Goal: Transaction & Acquisition: Purchase product/service

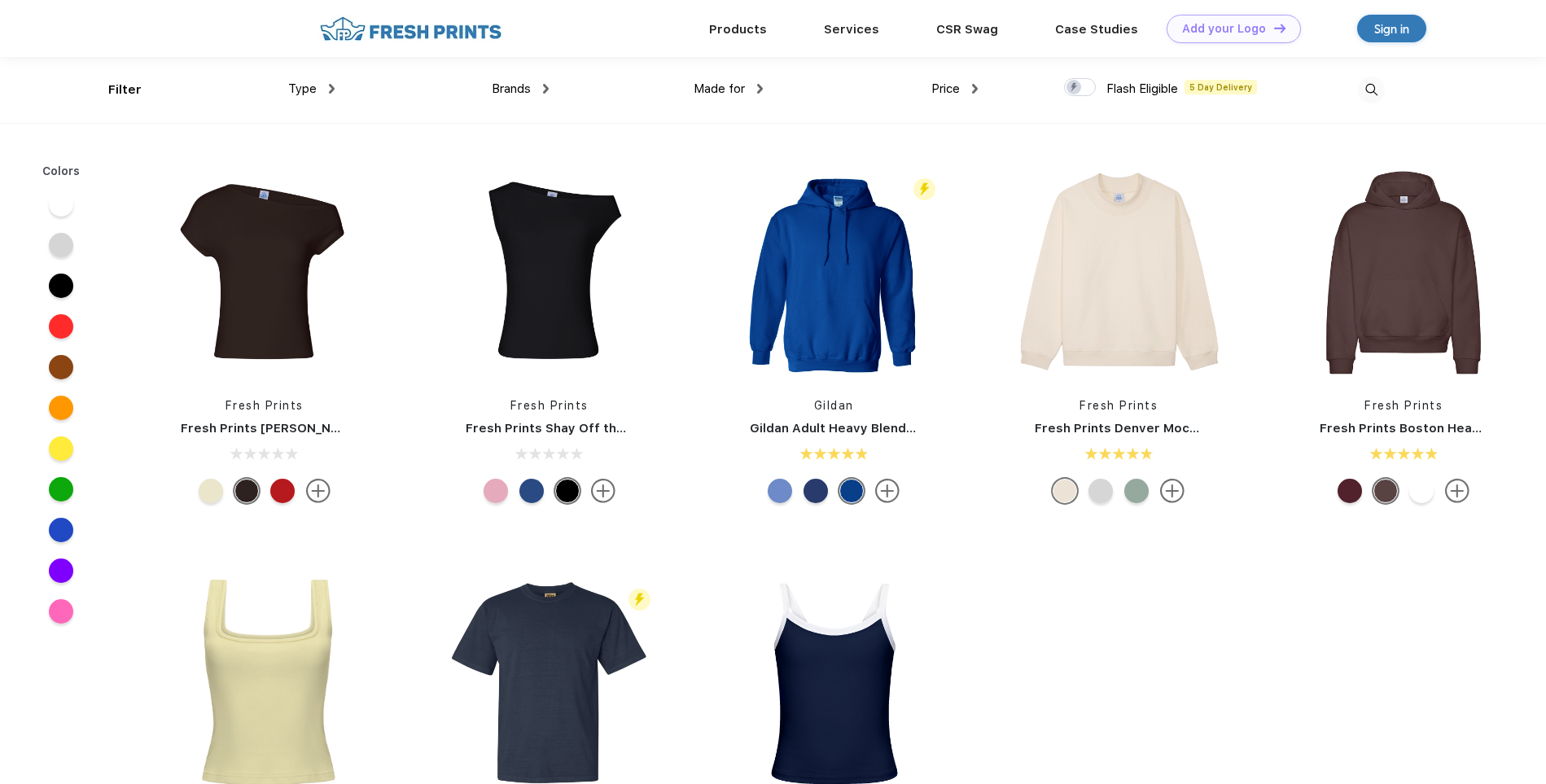
scroll to position [1, 0]
click at [1376, 25] on div "Sign in" at bounding box center [1392, 28] width 35 height 18
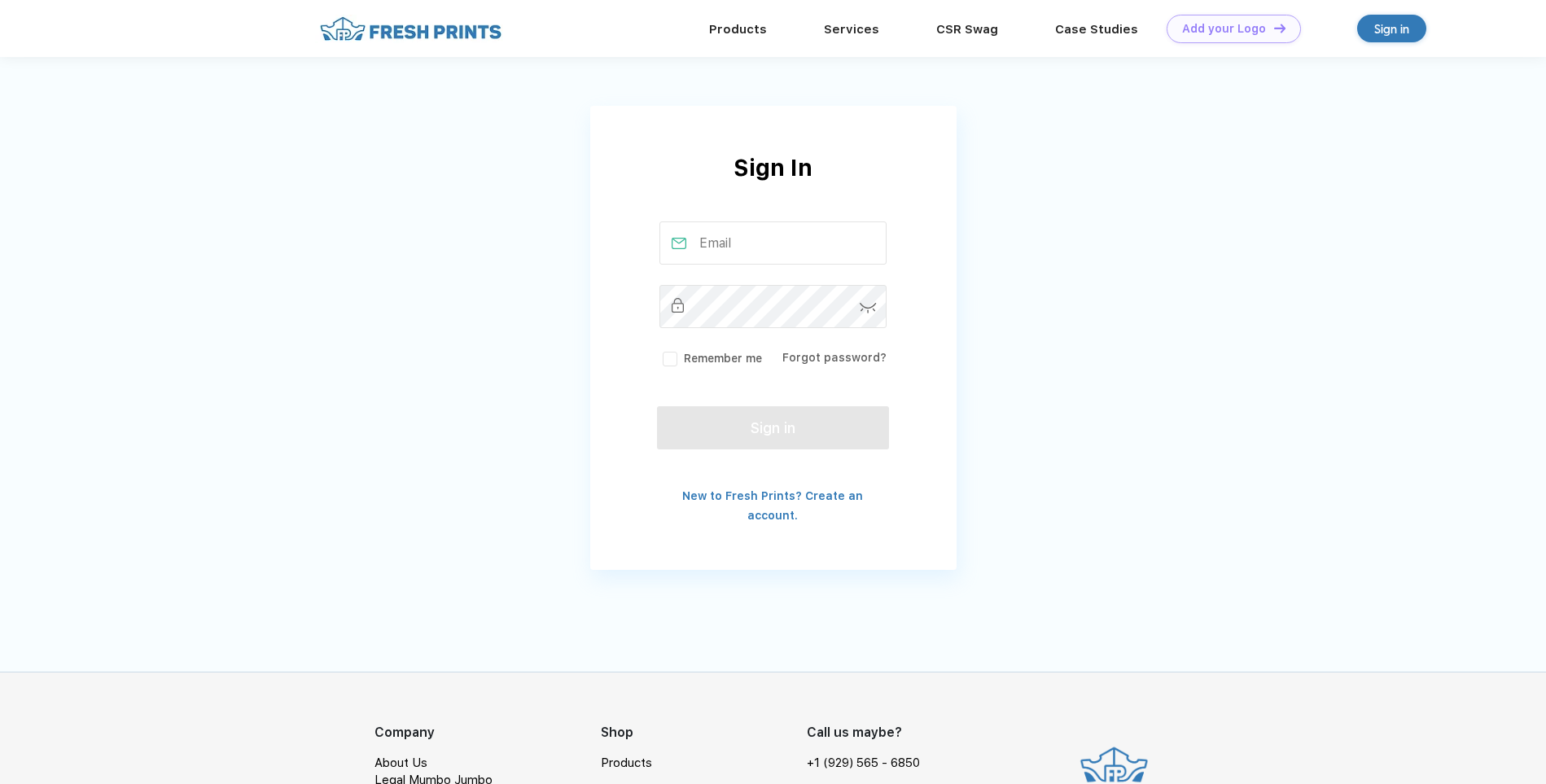
type input "taryn@magicspoon.com"
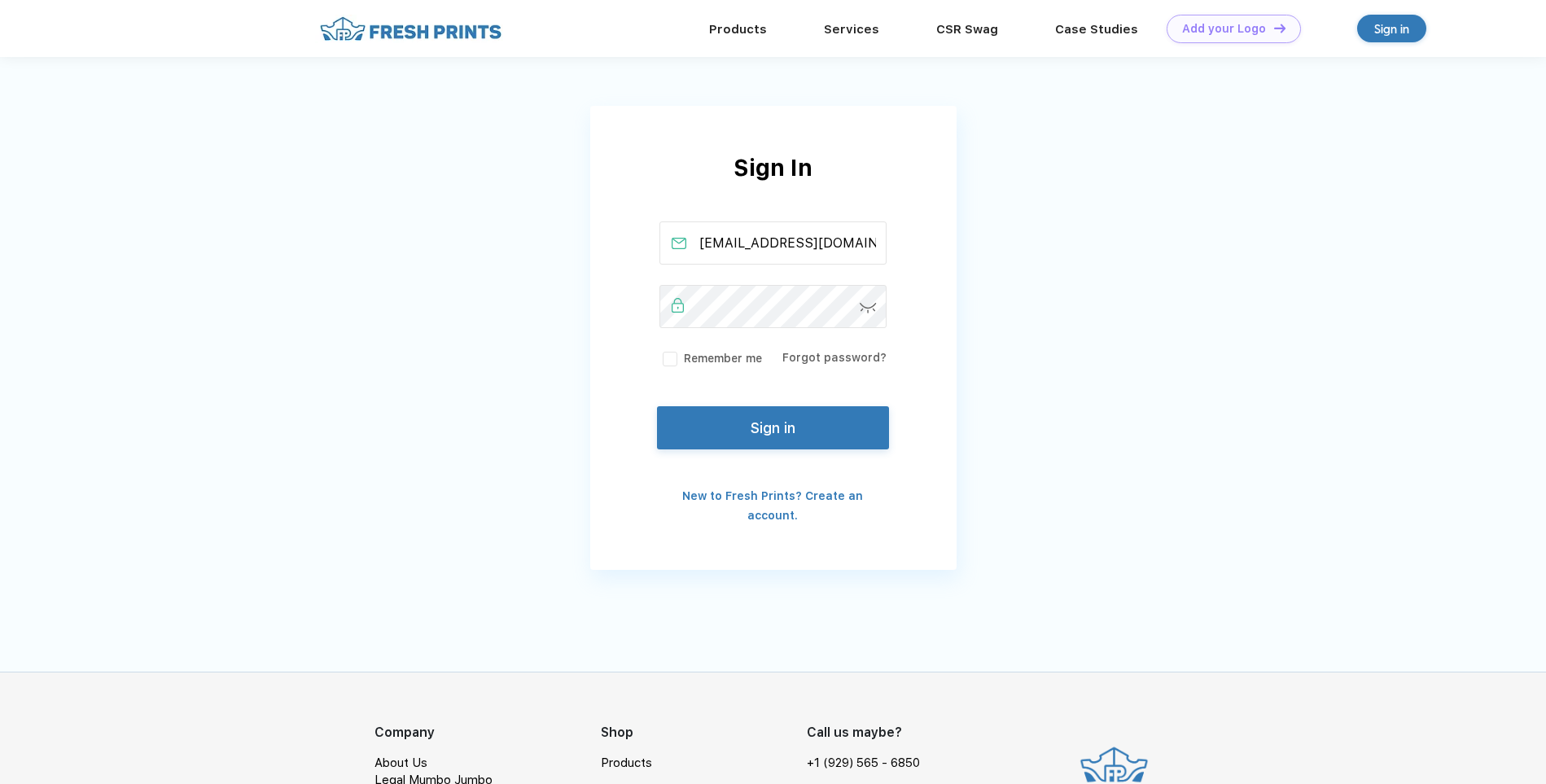
click at [697, 349] on div "Remember me" at bounding box center [711, 358] width 103 height 18
click at [761, 434] on button "Sign in" at bounding box center [773, 425] width 232 height 43
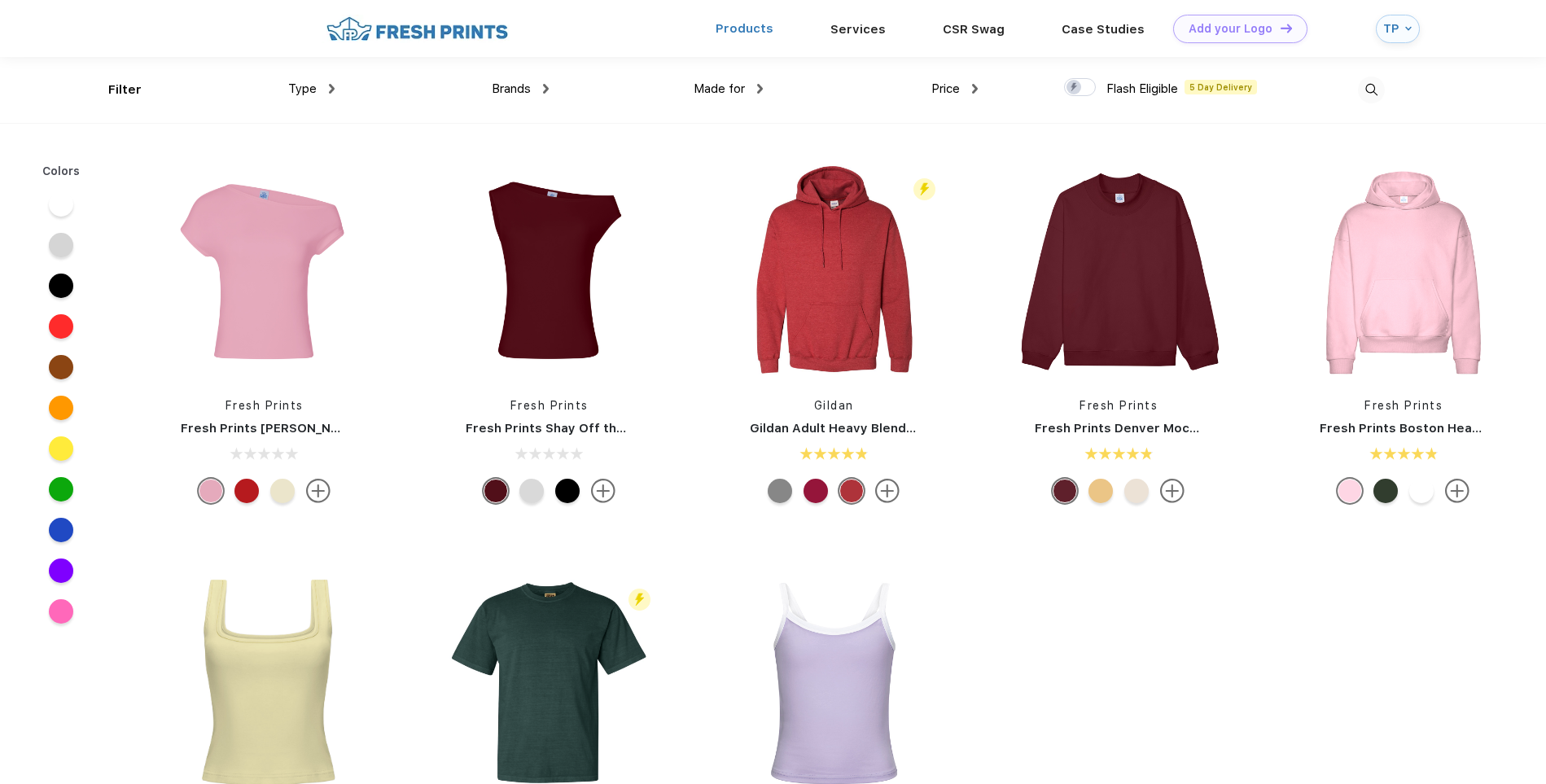
scroll to position [1, 0]
click at [758, 26] on link "Products" at bounding box center [744, 28] width 58 height 15
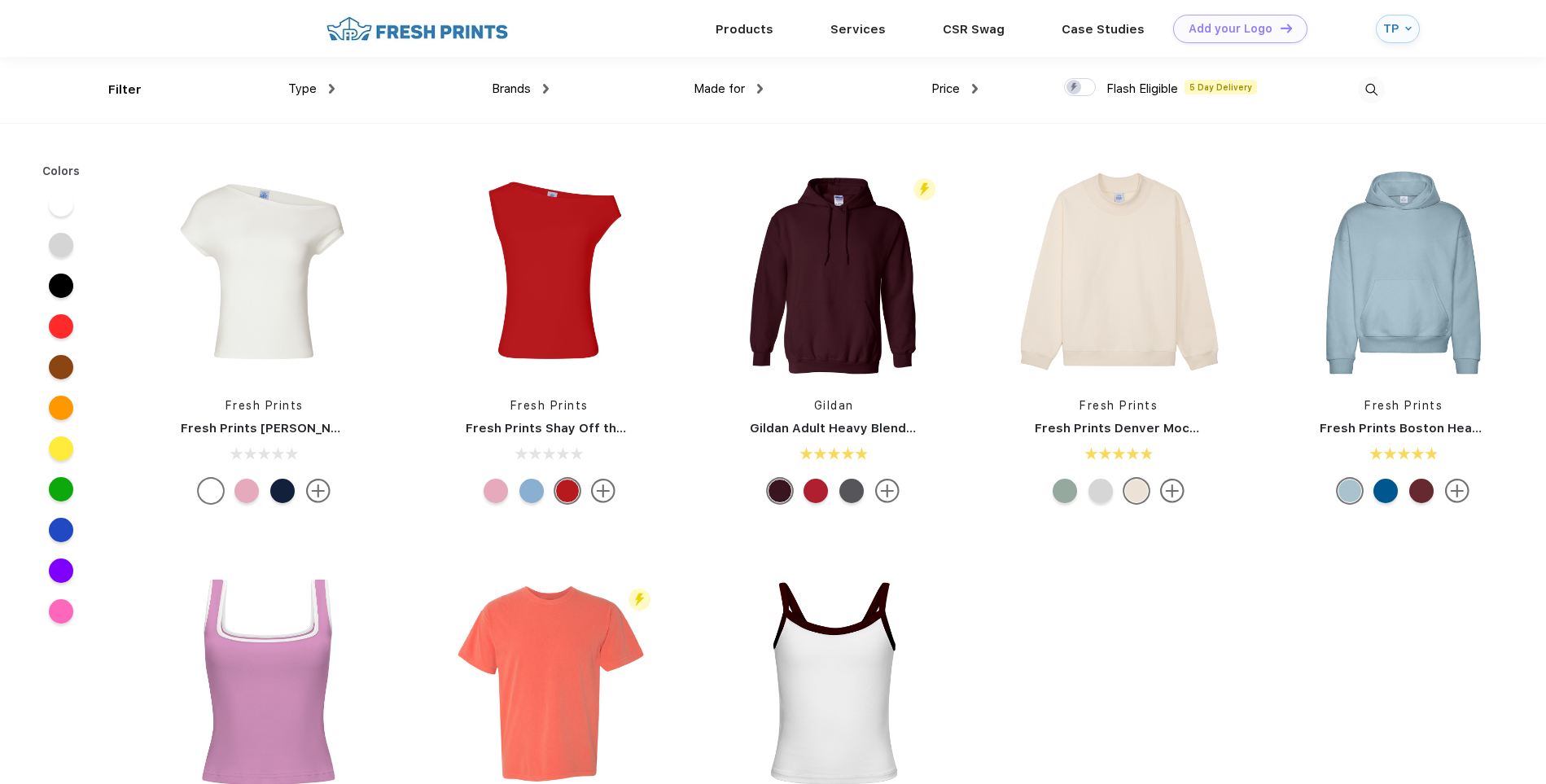
scroll to position [1, 0]
click at [516, 89] on span "Brands" at bounding box center [511, 88] width 39 height 15
click at [516, 86] on span "Brands" at bounding box center [511, 88] width 39 height 15
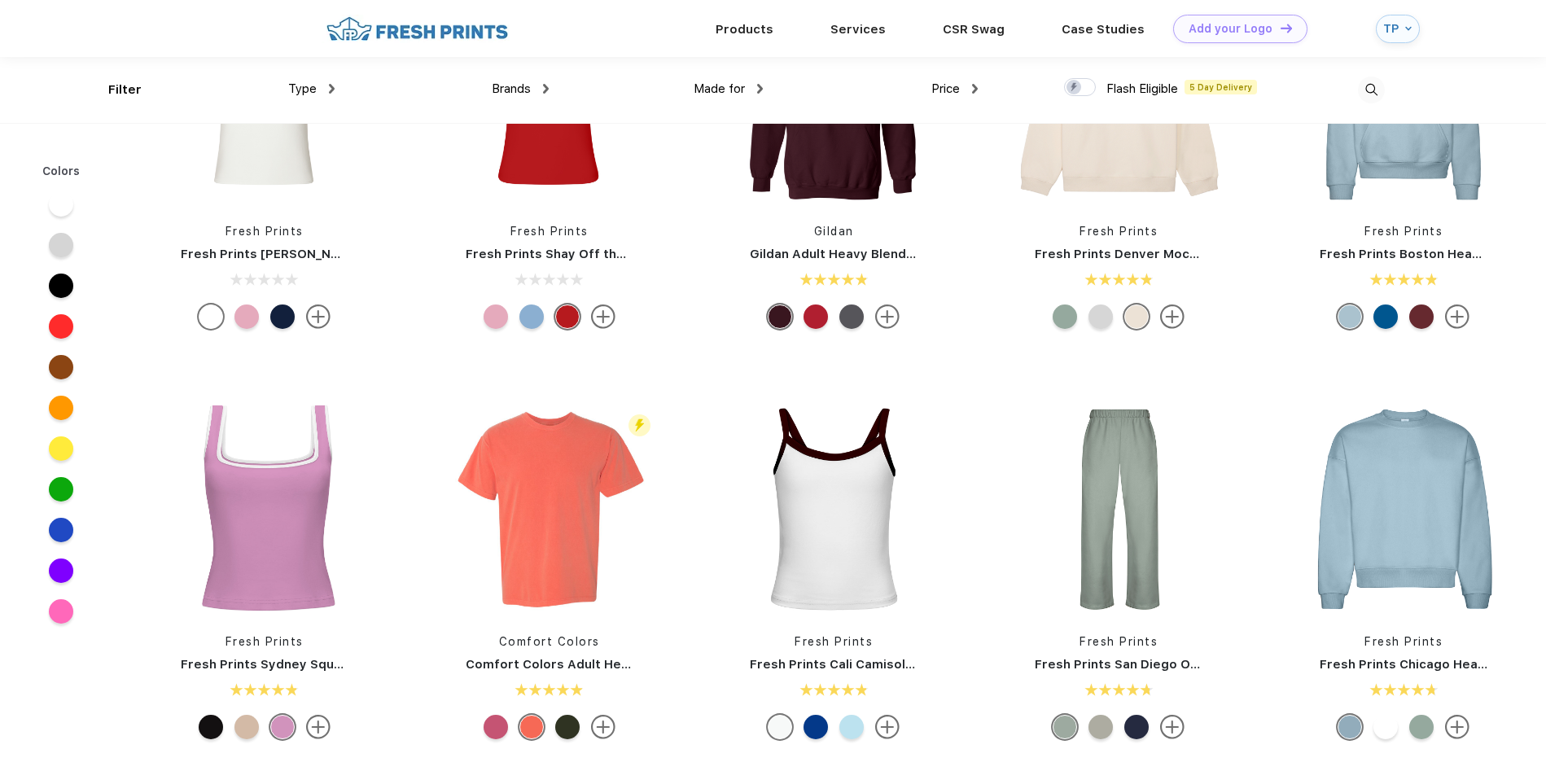
scroll to position [0, 0]
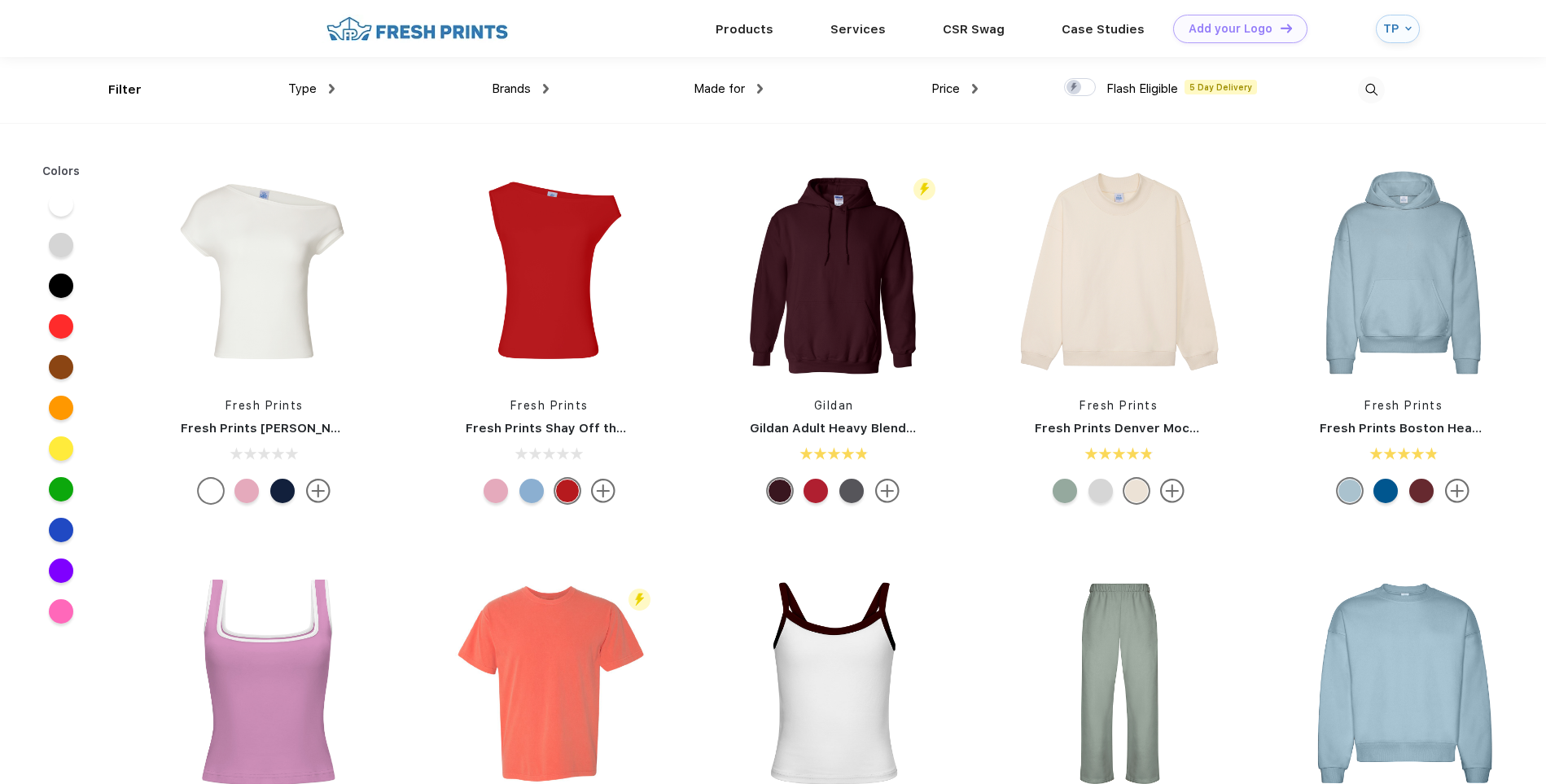
click at [1365, 94] on img at bounding box center [1371, 90] width 27 height 27
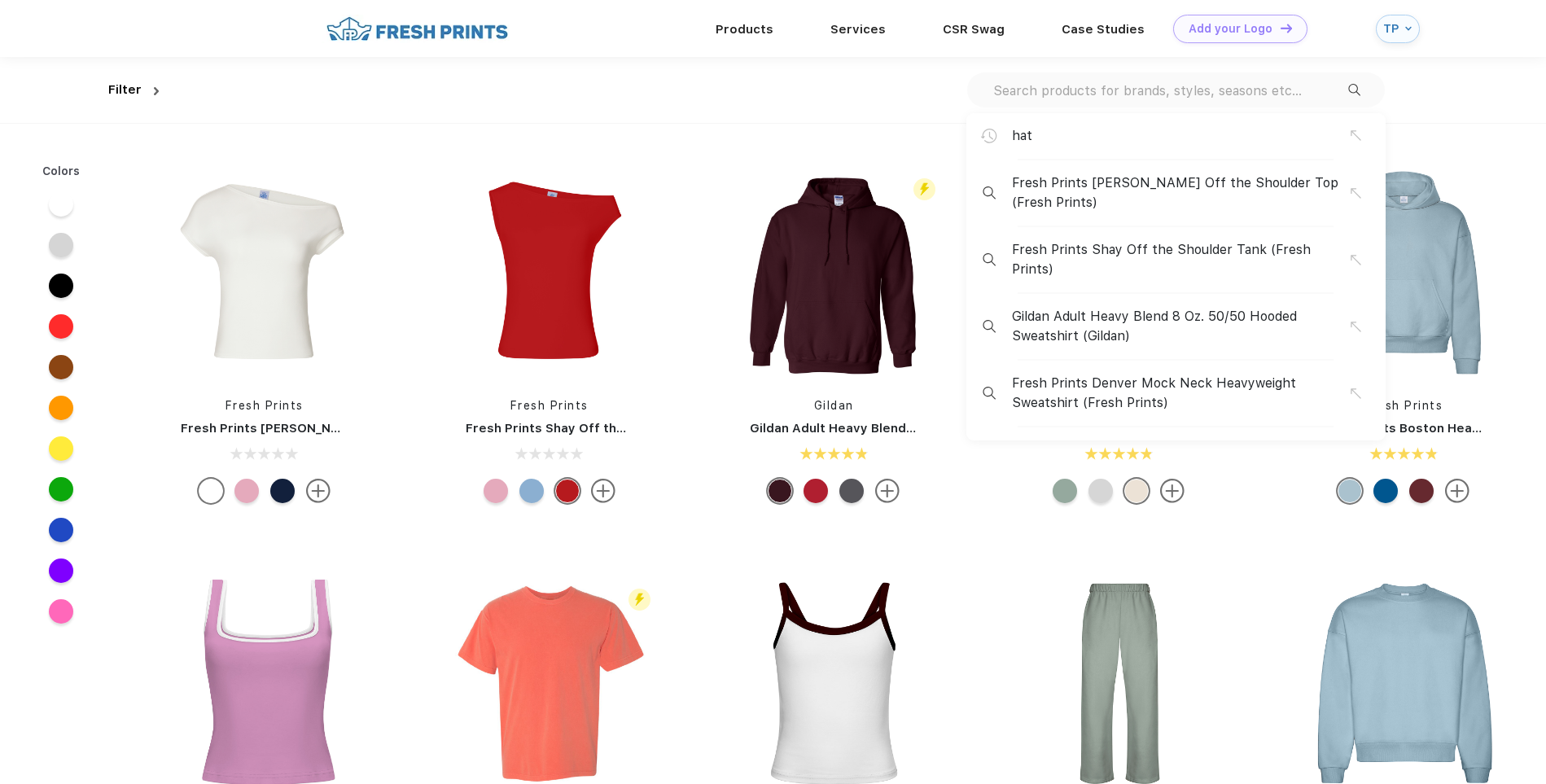
click at [1159, 102] on div "hat Fresh Prints Chloe Off the Shoulder Top (Fresh Prints) Fresh Prints Shay Of…" at bounding box center [1176, 90] width 418 height 35
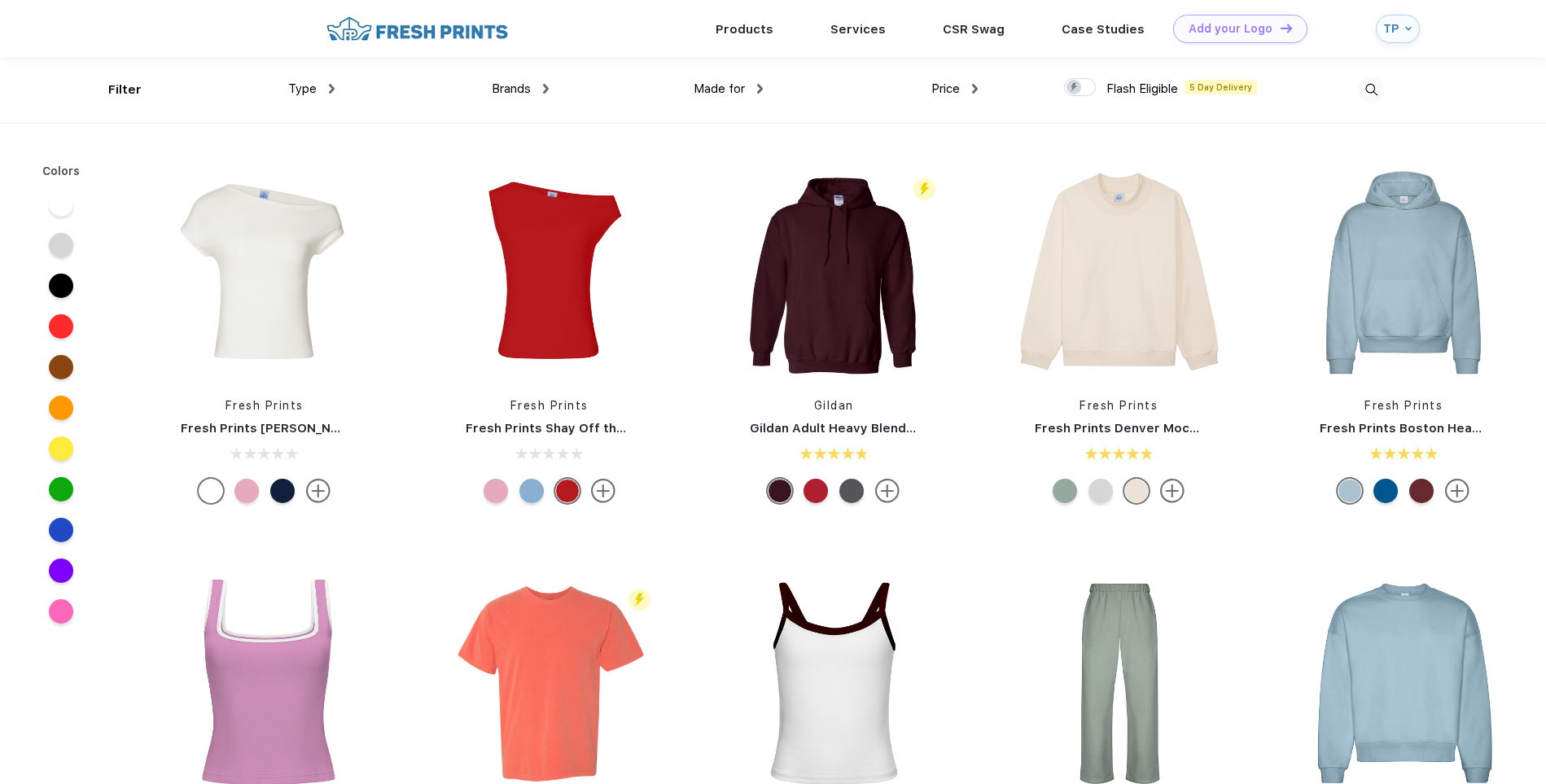
click at [1369, 84] on img at bounding box center [1371, 90] width 27 height 27
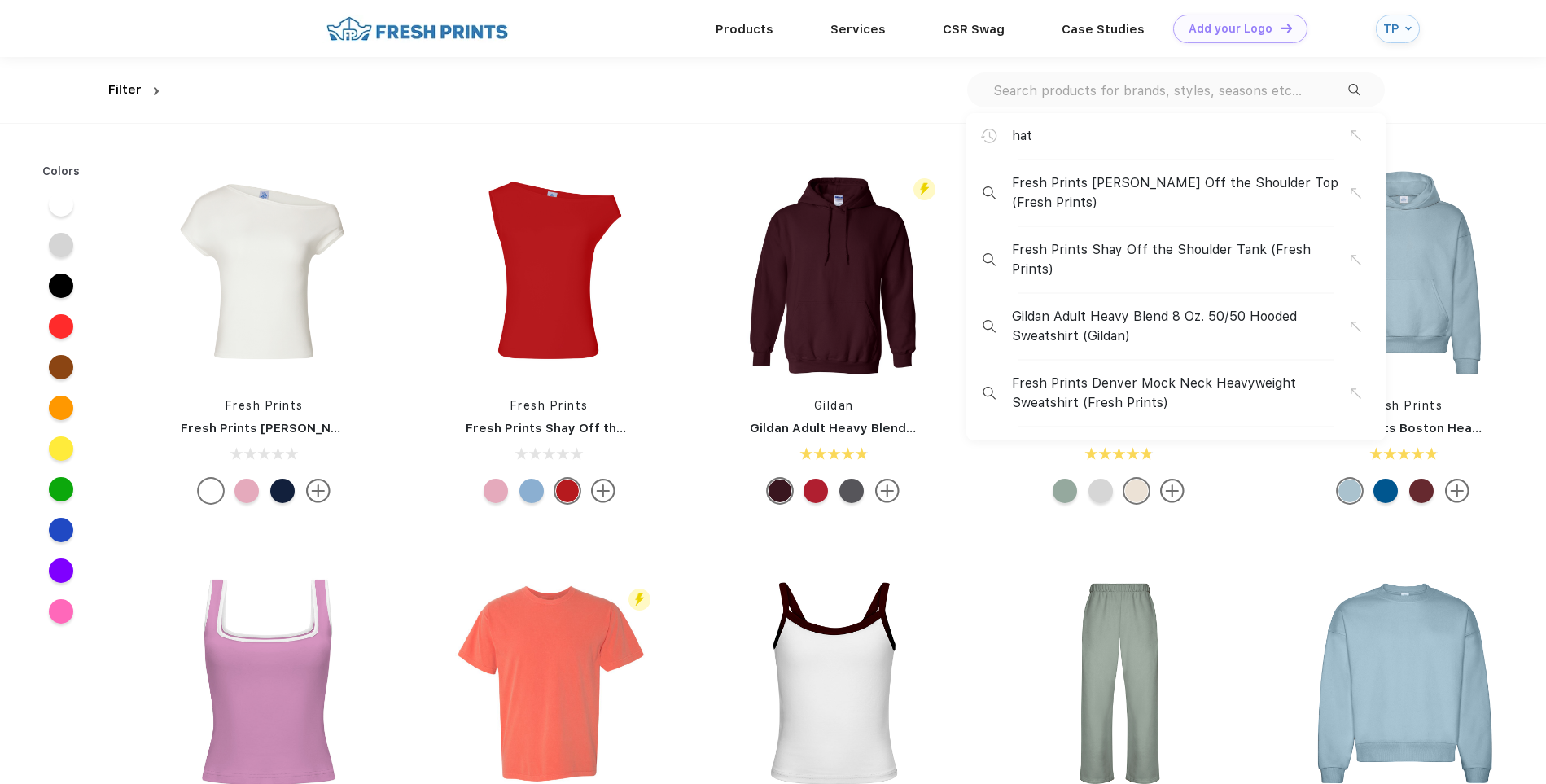
click at [1245, 73] on div "hat Fresh Prints Chloe Off the Shoulder Top (Fresh Prints) Fresh Prints Shay Of…" at bounding box center [775, 89] width 1220 height 66
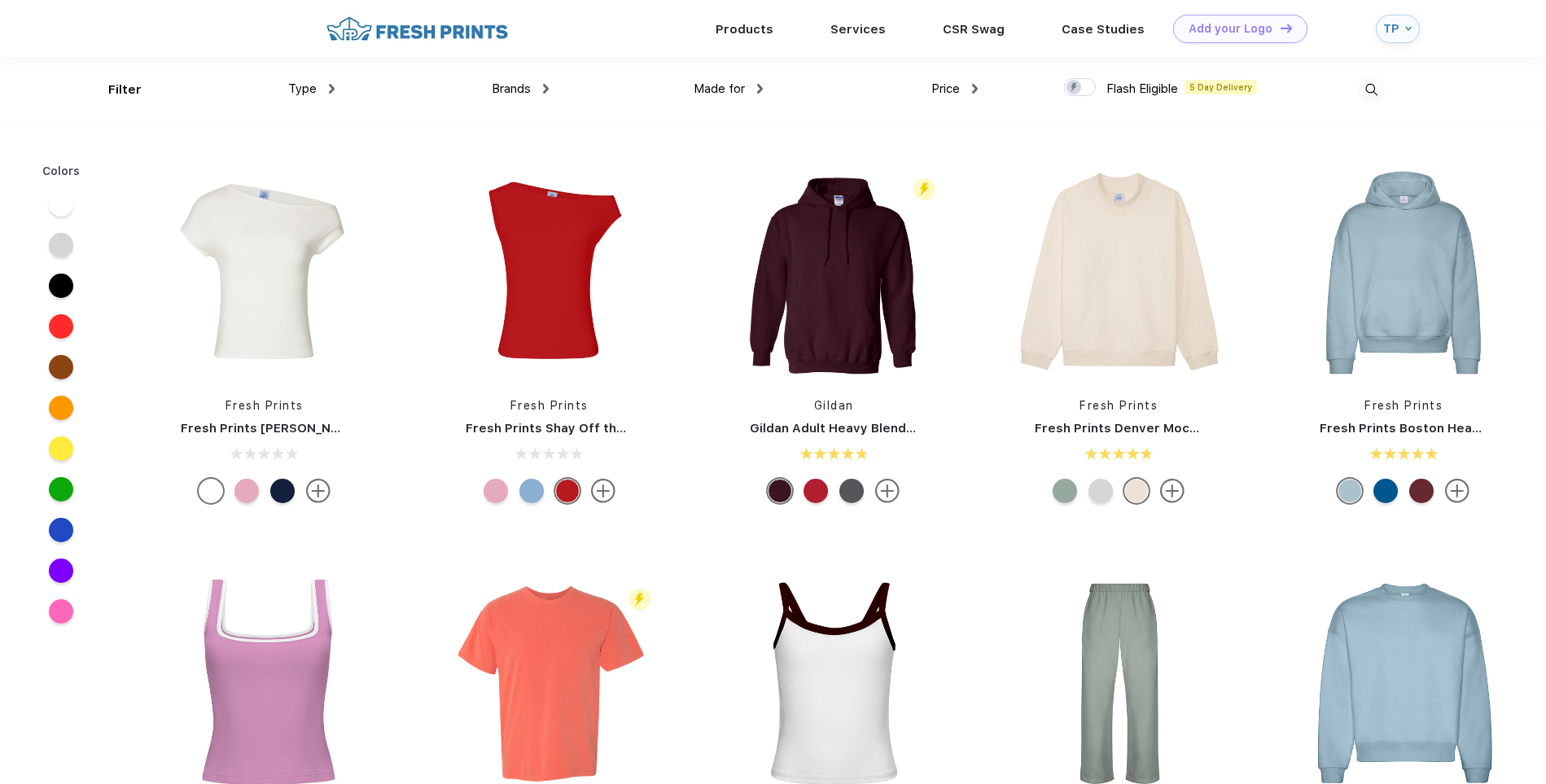
click at [1365, 76] on div at bounding box center [1278, 89] width 214 height 66
click at [1366, 86] on img at bounding box center [1371, 90] width 27 height 27
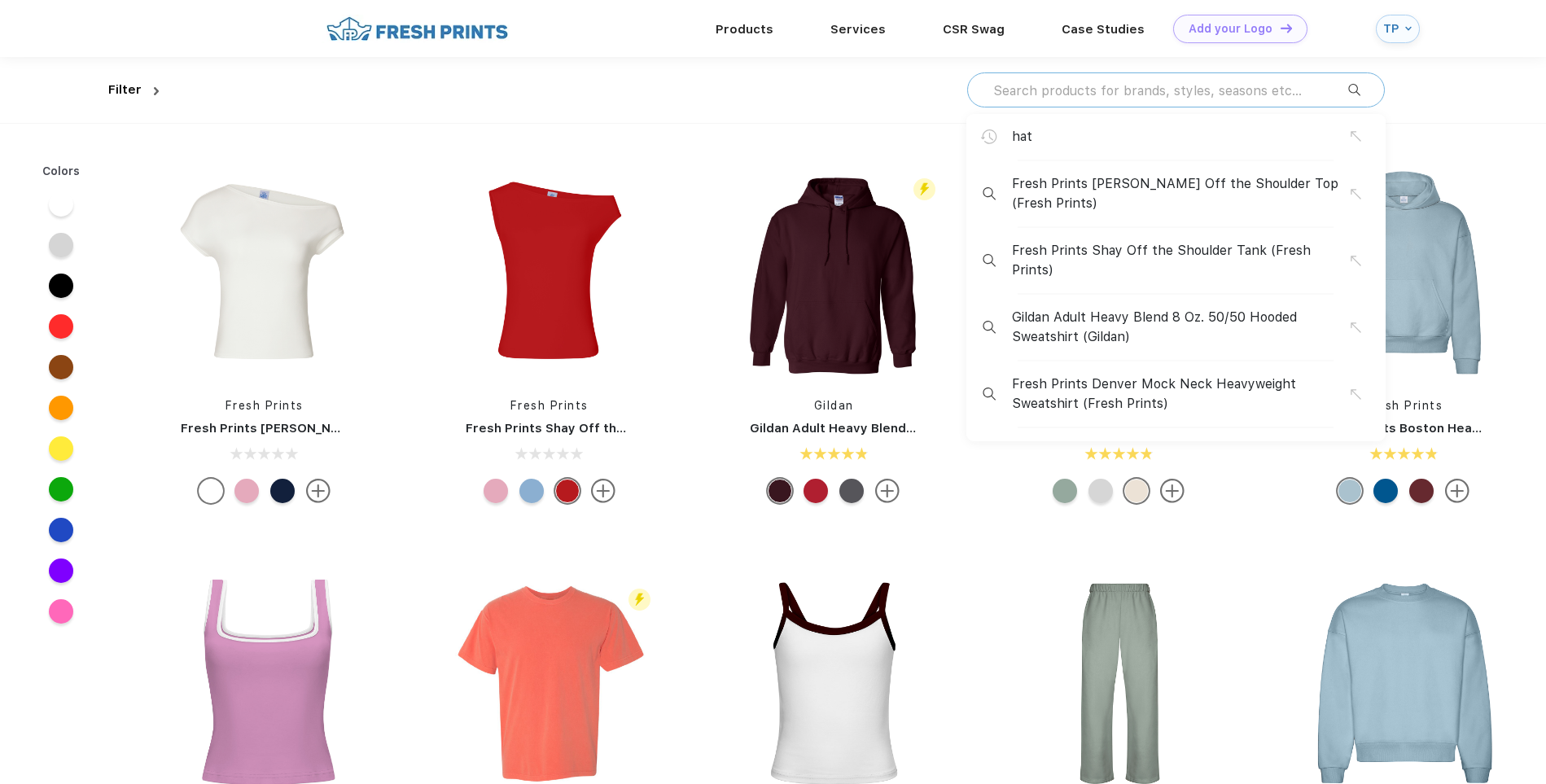
click at [1226, 89] on input "text" at bounding box center [1170, 89] width 357 height 18
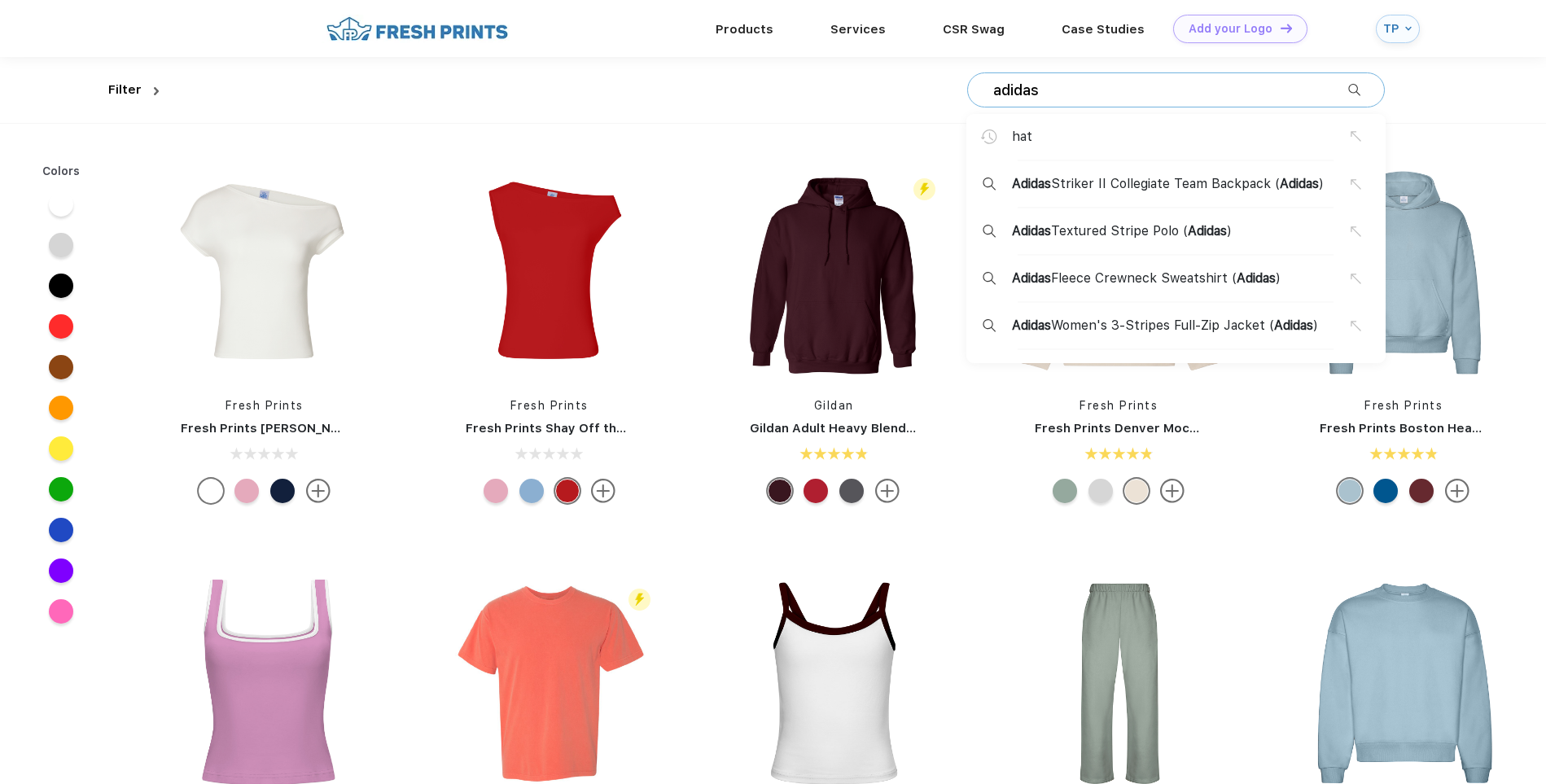
type input "adidas"
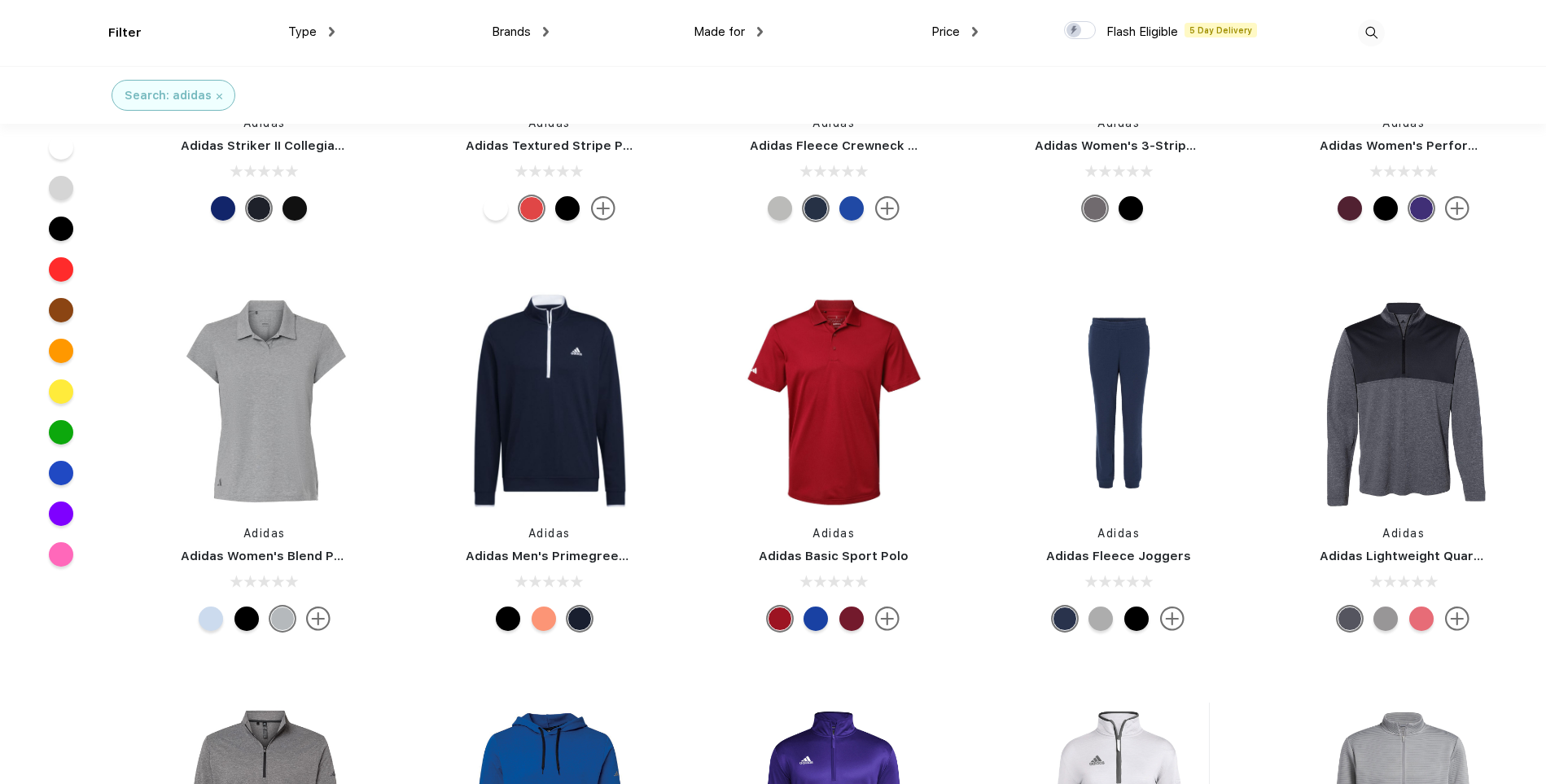
scroll to position [221, 0]
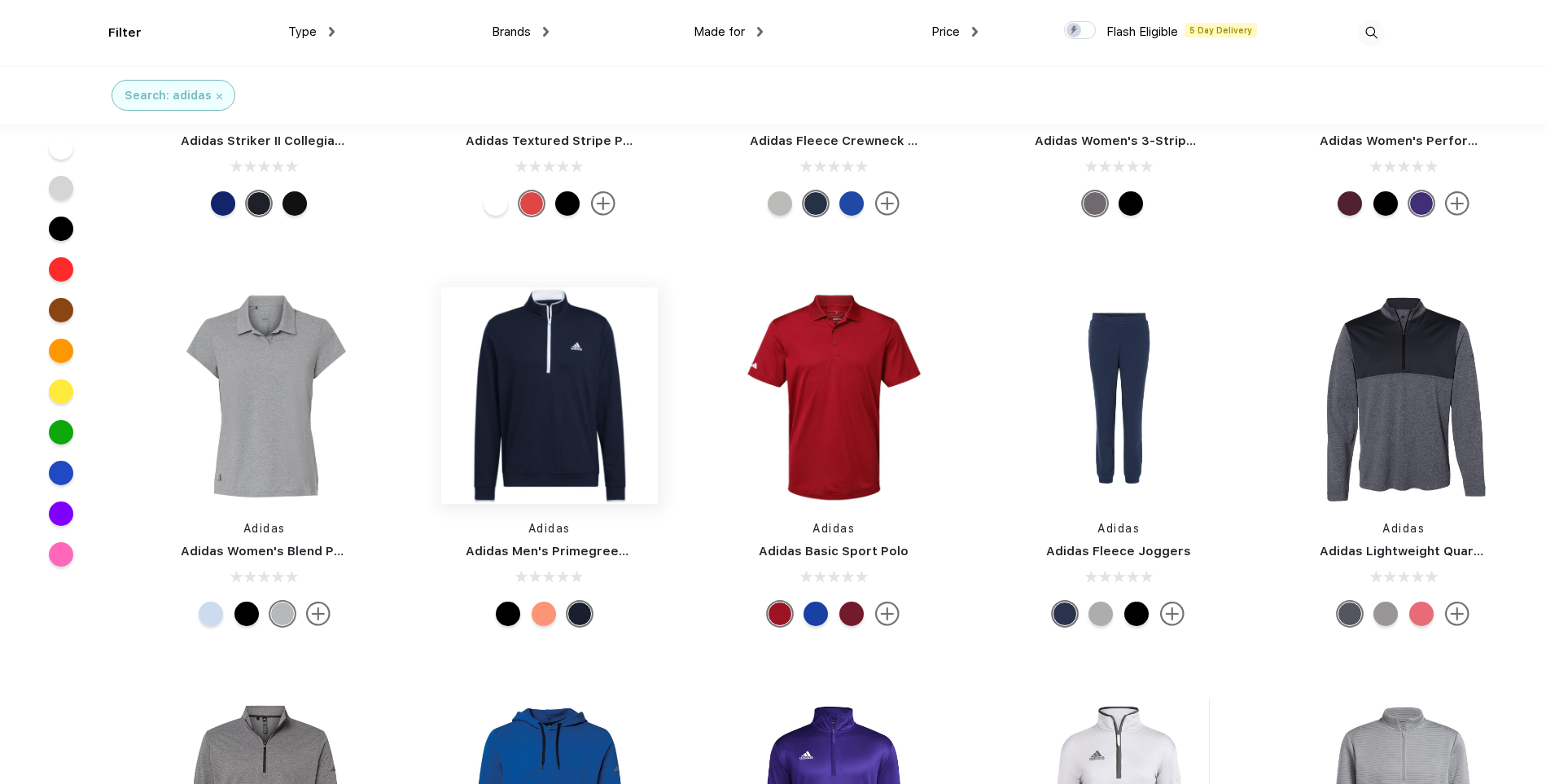
click at [545, 410] on img at bounding box center [549, 395] width 217 height 216
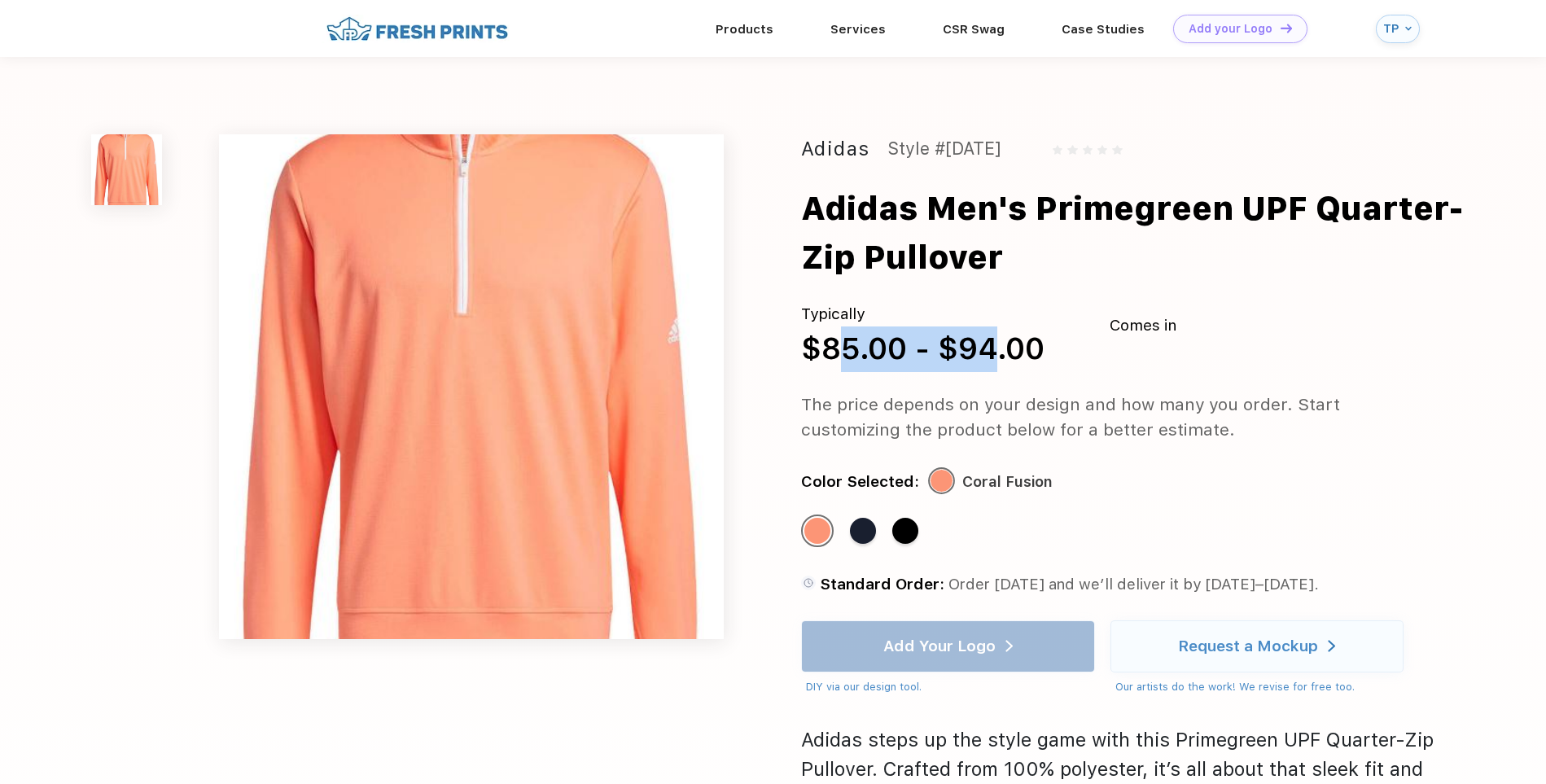
drag, startPoint x: 814, startPoint y: 347, endPoint x: 992, endPoint y: 344, distance: 178.0
click at [992, 349] on div "$85.00 - $94.00" at bounding box center [922, 349] width 243 height 46
click at [992, 344] on div "$85.00 - $94.00" at bounding box center [922, 349] width 243 height 46
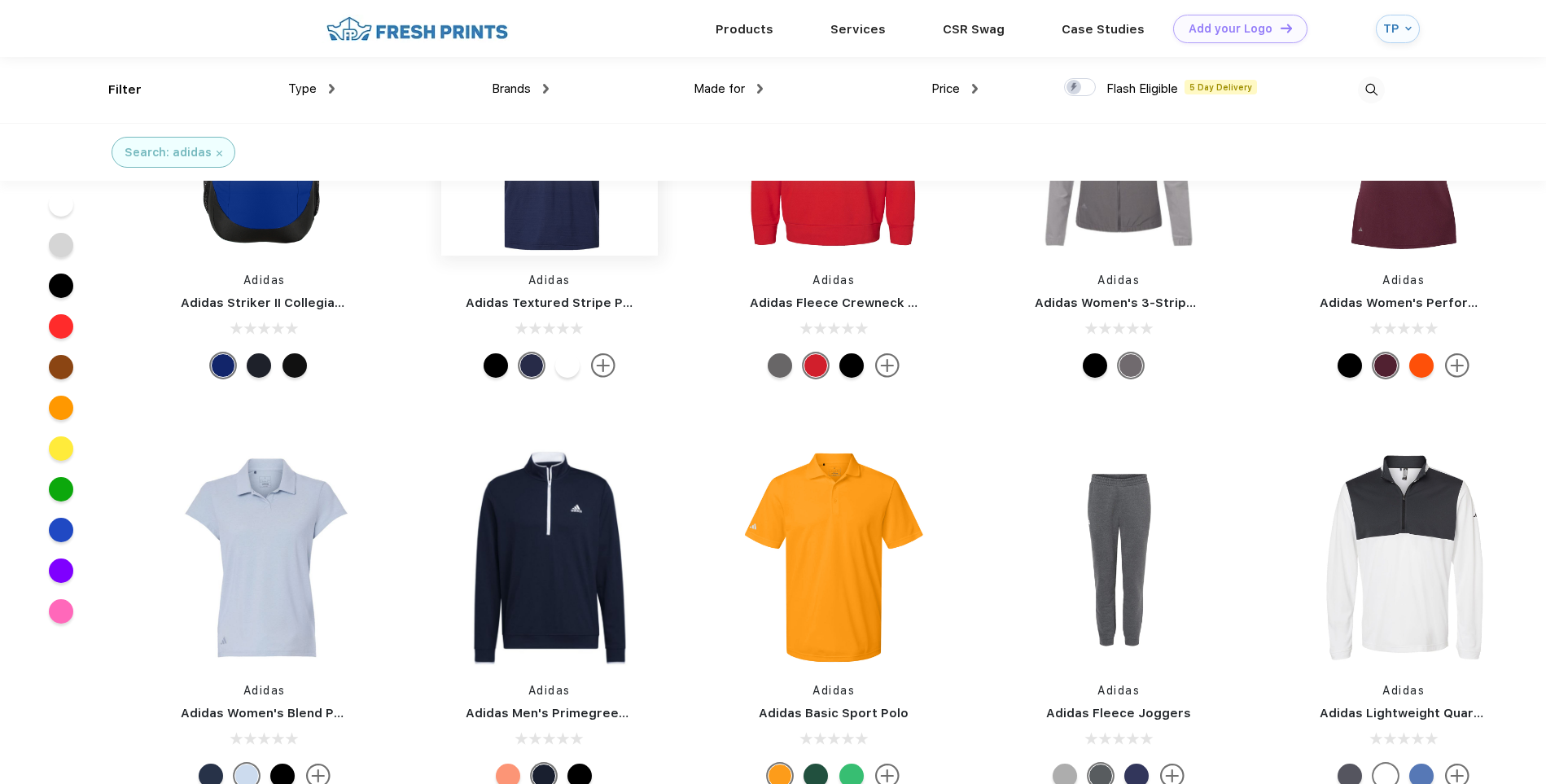
scroll to position [1, 0]
